Goal: Use online tool/utility: Utilize a website feature to perform a specific function

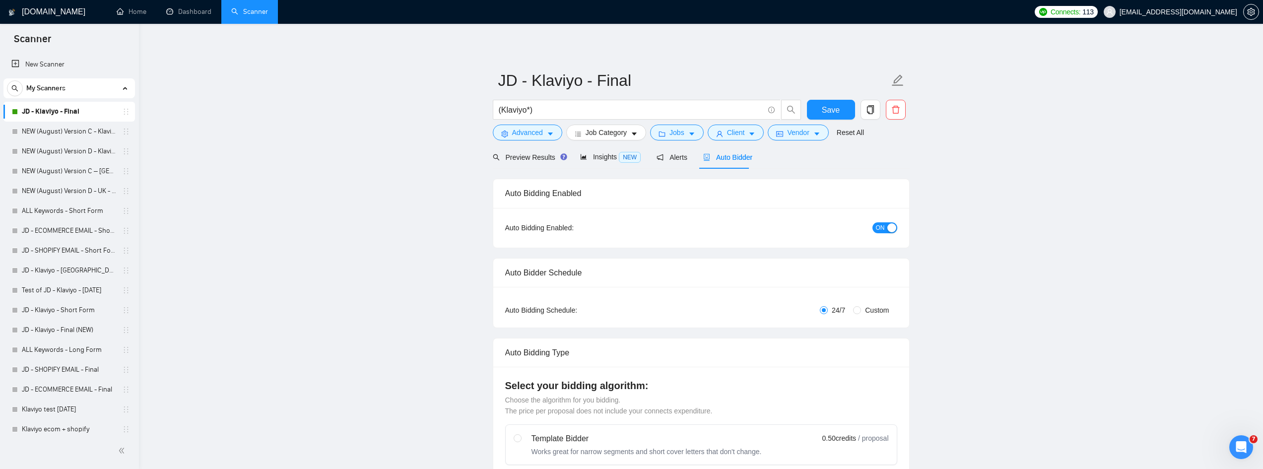
click at [720, 165] on div "Auto Bidder" at bounding box center [727, 156] width 49 height 23
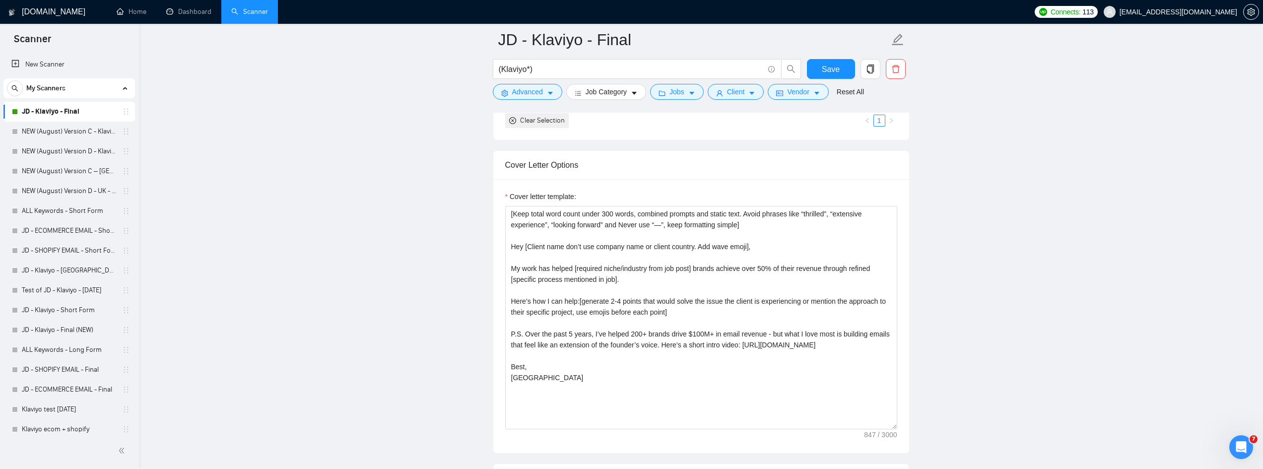
scroll to position [1191, 0]
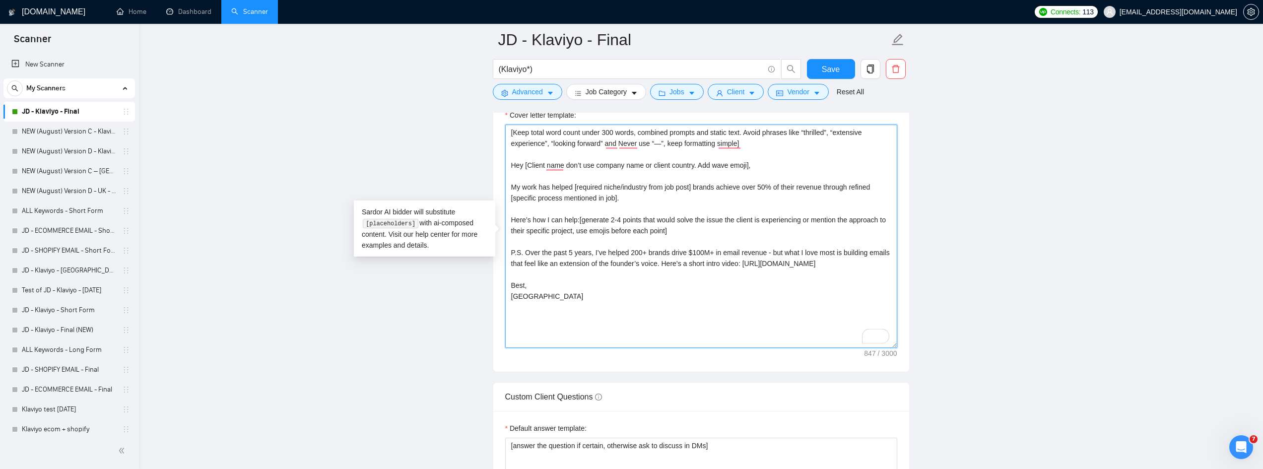
drag, startPoint x: 844, startPoint y: 261, endPoint x: 507, endPoint y: 250, distance: 337.2
click at [507, 250] on textarea "[Keep total word count under 300 words, combined prompts and static text. Avoid…" at bounding box center [701, 236] width 392 height 223
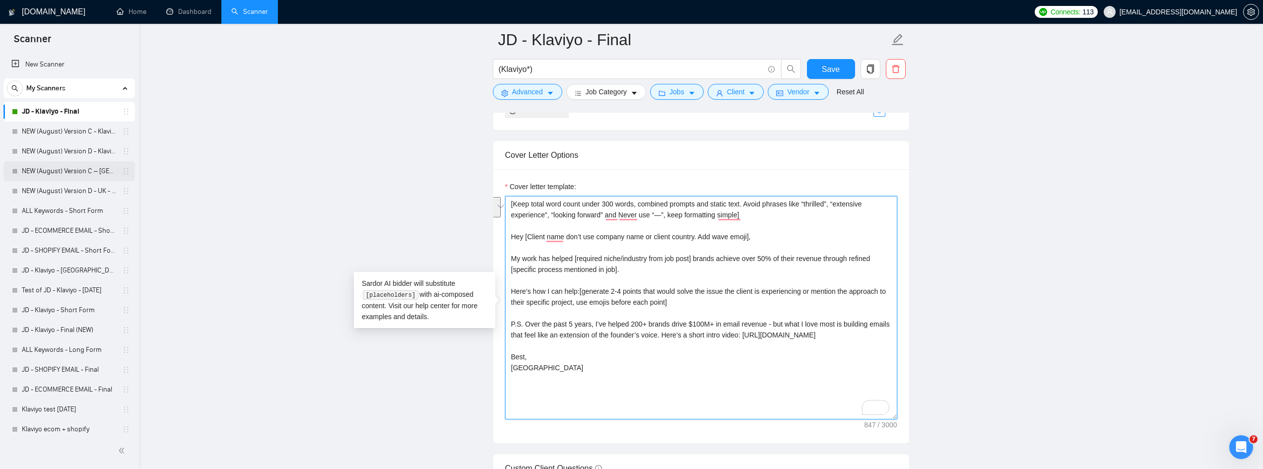
scroll to position [993, 0]
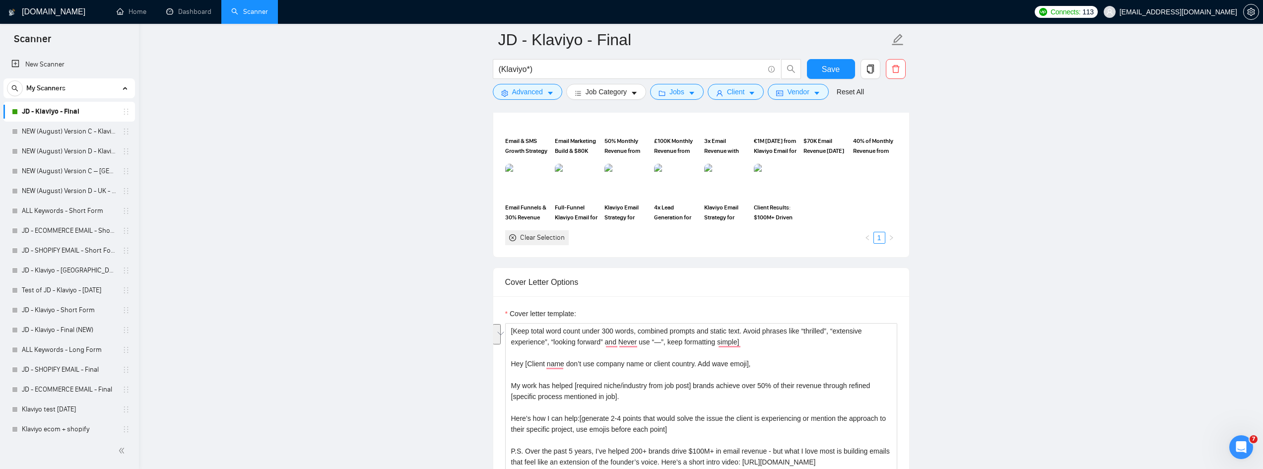
drag, startPoint x: 75, startPoint y: 130, endPoint x: 179, endPoint y: 145, distance: 104.8
click at [75, 130] on link "NEW (August) Version C - Klaviyo" at bounding box center [69, 132] width 94 height 20
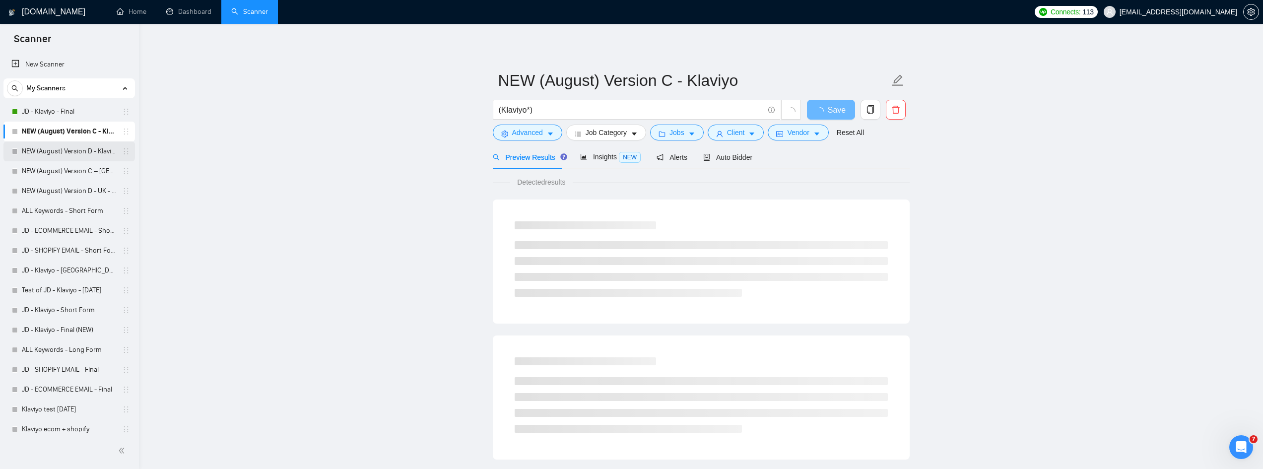
click at [54, 149] on link "NEW (August) Version D - Klaviyo" at bounding box center [69, 151] width 94 height 20
click at [737, 161] on span "Auto Bidder" at bounding box center [727, 157] width 49 height 8
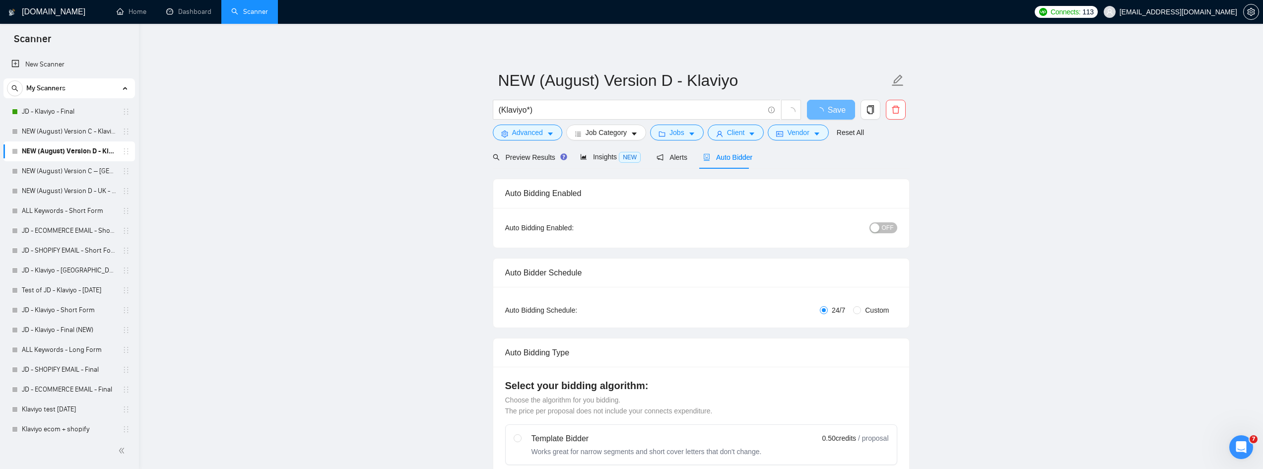
radio input "false"
radio input "true"
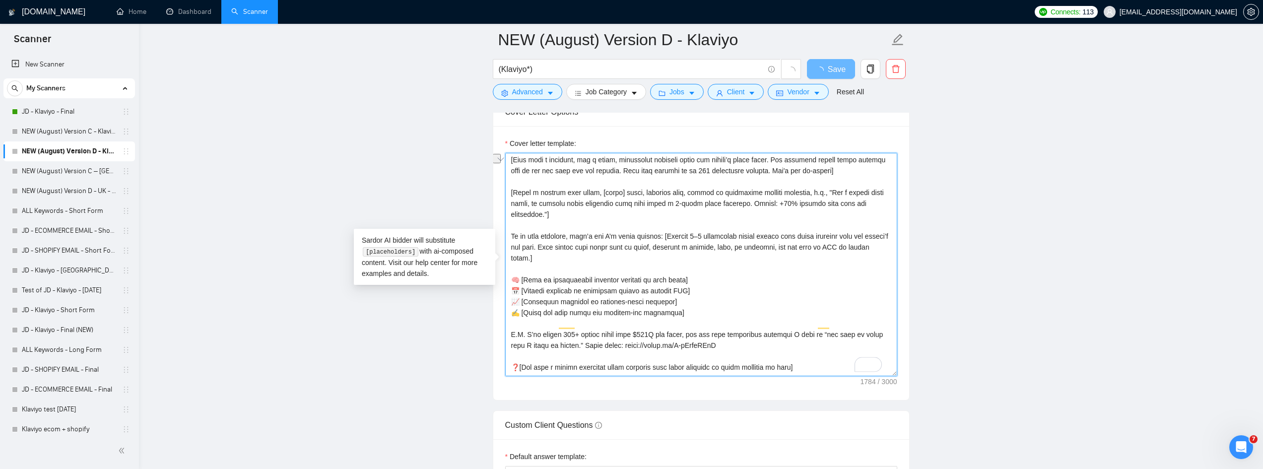
scroll to position [99, 0]
drag, startPoint x: 505, startPoint y: 232, endPoint x: 552, endPoint y: 237, distance: 47.4
click at [552, 237] on textarea "Cover letter template:" at bounding box center [701, 264] width 392 height 223
click at [715, 288] on textarea "Cover letter template:" at bounding box center [701, 264] width 392 height 223
click at [572, 233] on textarea "Cover letter template:" at bounding box center [701, 264] width 392 height 223
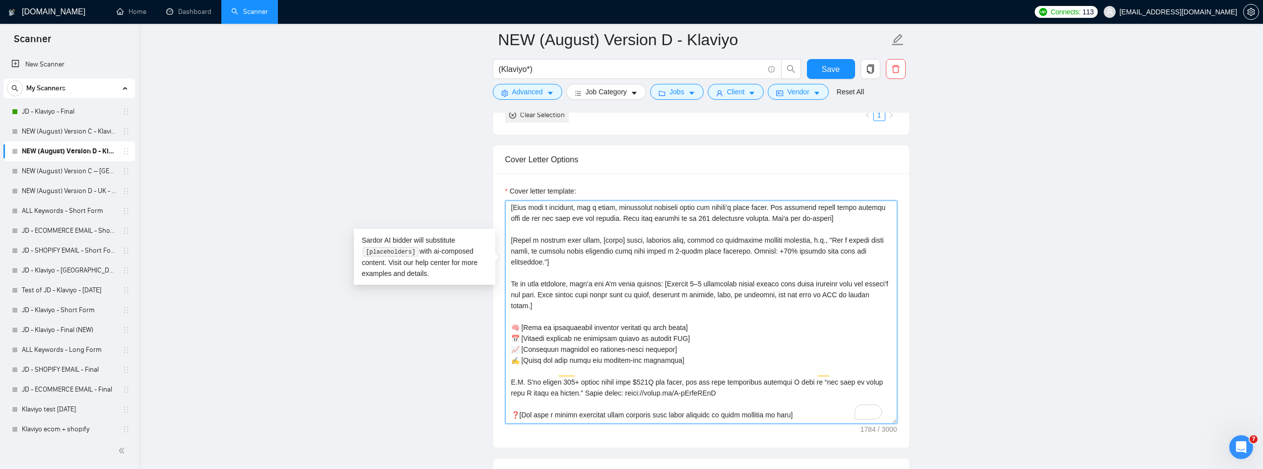
click at [573, 236] on textarea "Cover letter template:" at bounding box center [701, 312] width 392 height 223
drag, startPoint x: 577, startPoint y: 284, endPoint x: 570, endPoint y: 284, distance: 6.9
click at [575, 284] on textarea "Cover letter template:" at bounding box center [701, 312] width 392 height 223
click at [571, 284] on textarea "Cover letter template:" at bounding box center [701, 312] width 392 height 223
drag, startPoint x: 574, startPoint y: 284, endPoint x: 880, endPoint y: 294, distance: 305.4
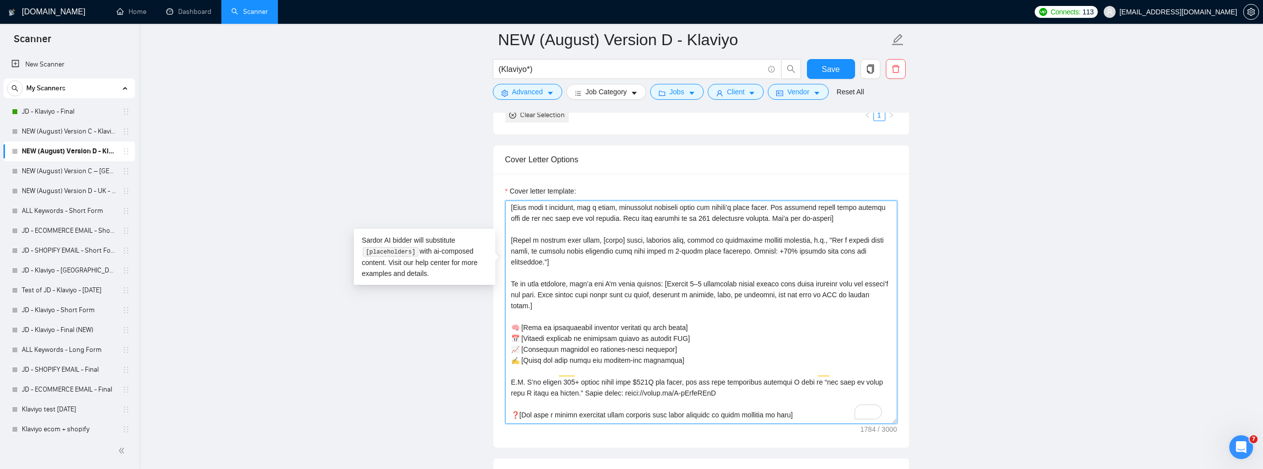
click at [880, 294] on textarea "Cover letter template:" at bounding box center [701, 312] width 392 height 223
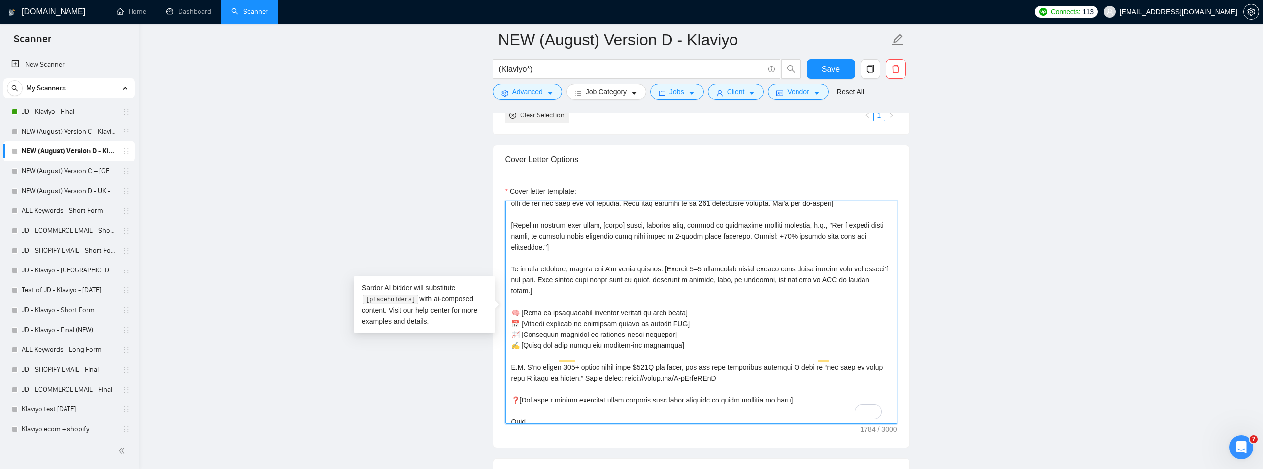
scroll to position [120, 0]
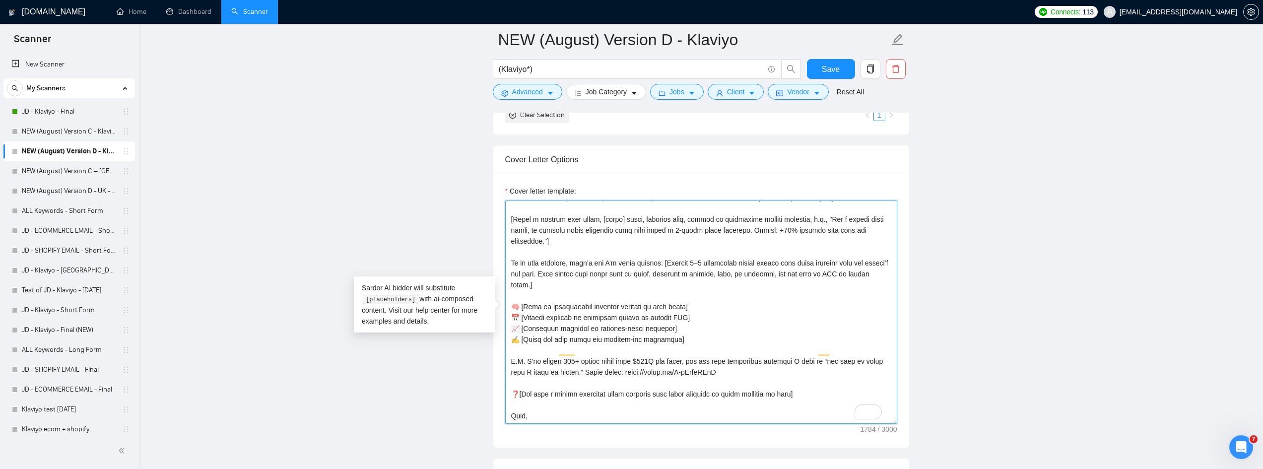
drag, startPoint x: 794, startPoint y: 383, endPoint x: 511, endPoint y: 384, distance: 282.9
click at [511, 384] on textarea "Cover letter template:" at bounding box center [701, 312] width 392 height 223
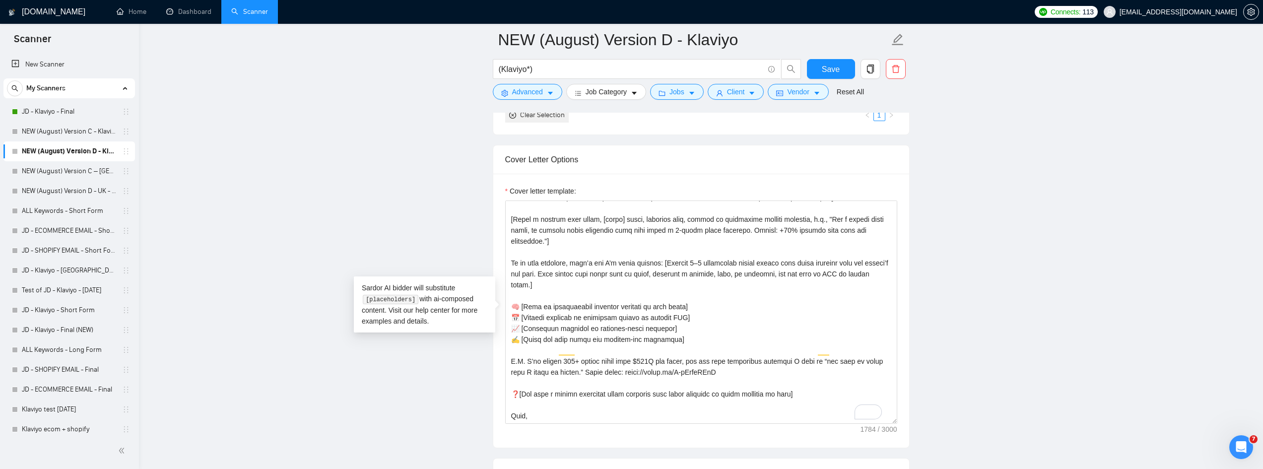
drag, startPoint x: 75, startPoint y: 134, endPoint x: 112, endPoint y: 142, distance: 37.8
click at [75, 134] on link "NEW (August) Version C - Klaviyo" at bounding box center [69, 132] width 94 height 20
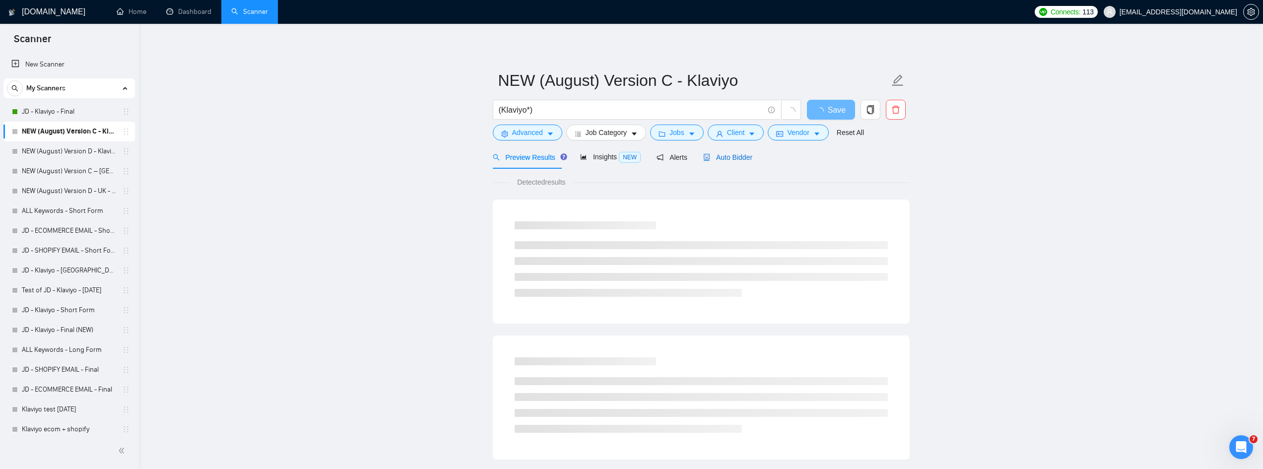
click at [720, 160] on span "Auto Bidder" at bounding box center [727, 157] width 49 height 8
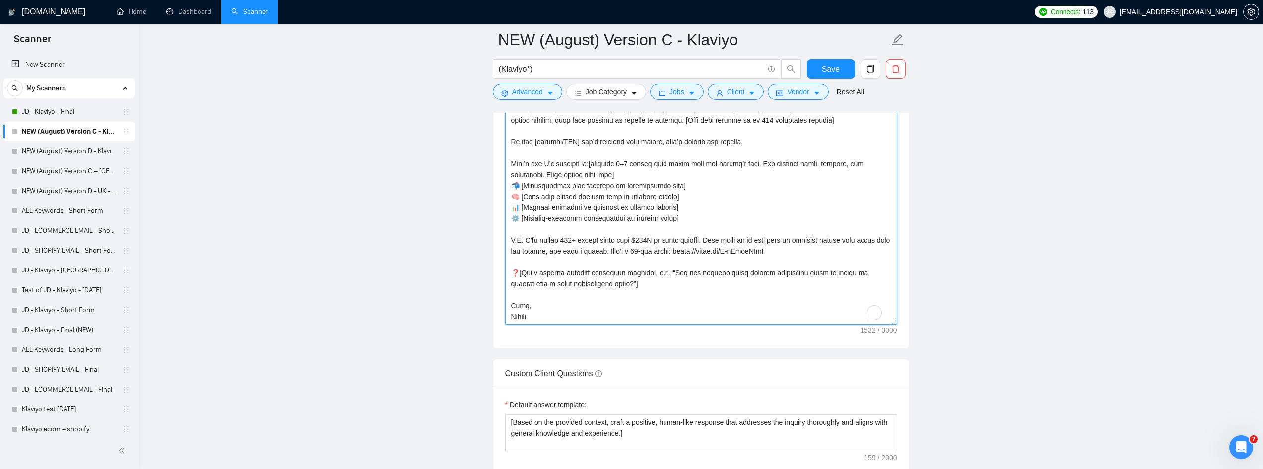
scroll to position [98, 0]
drag, startPoint x: 524, startPoint y: 272, endPoint x: 591, endPoint y: 270, distance: 67.6
click at [591, 270] on textarea "Cover letter template:" at bounding box center [701, 212] width 392 height 223
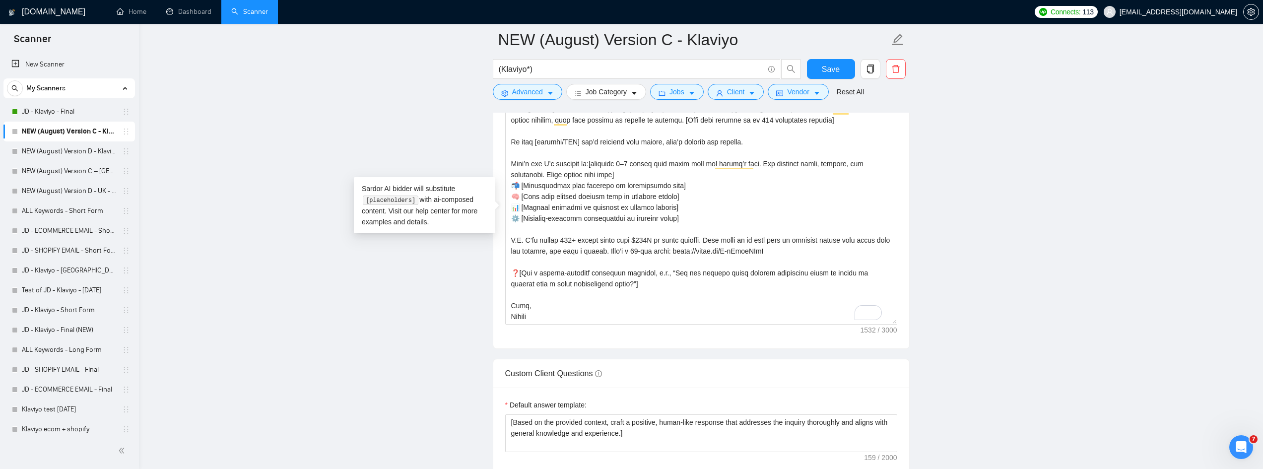
drag, startPoint x: 55, startPoint y: 113, endPoint x: 96, endPoint y: 0, distance: 120.1
click at [55, 113] on link "JD - Klaviyo - Final" at bounding box center [69, 112] width 94 height 20
